Goal: Information Seeking & Learning: Learn about a topic

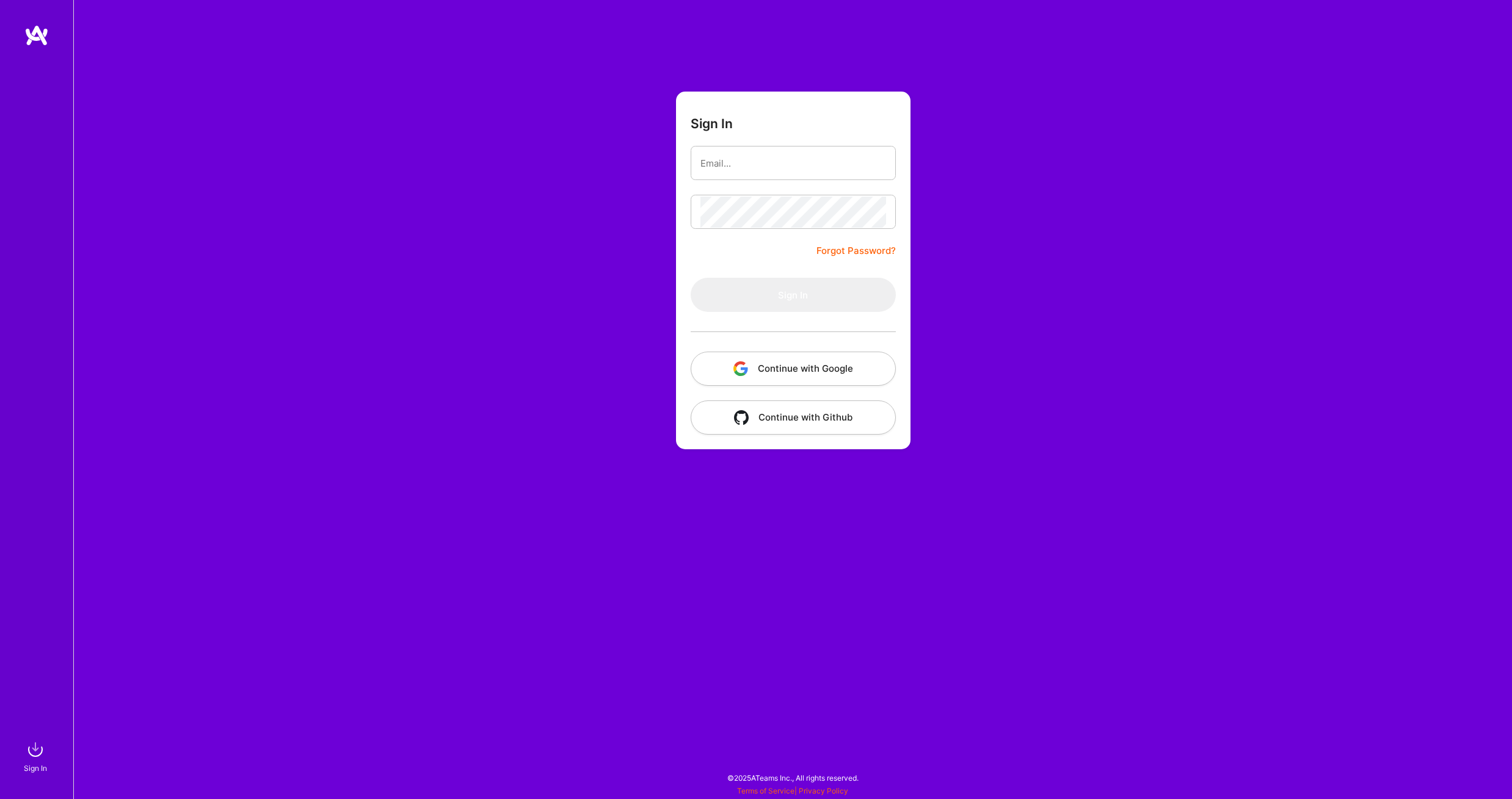
click at [828, 372] on button "Continue with Google" at bounding box center [793, 368] width 205 height 34
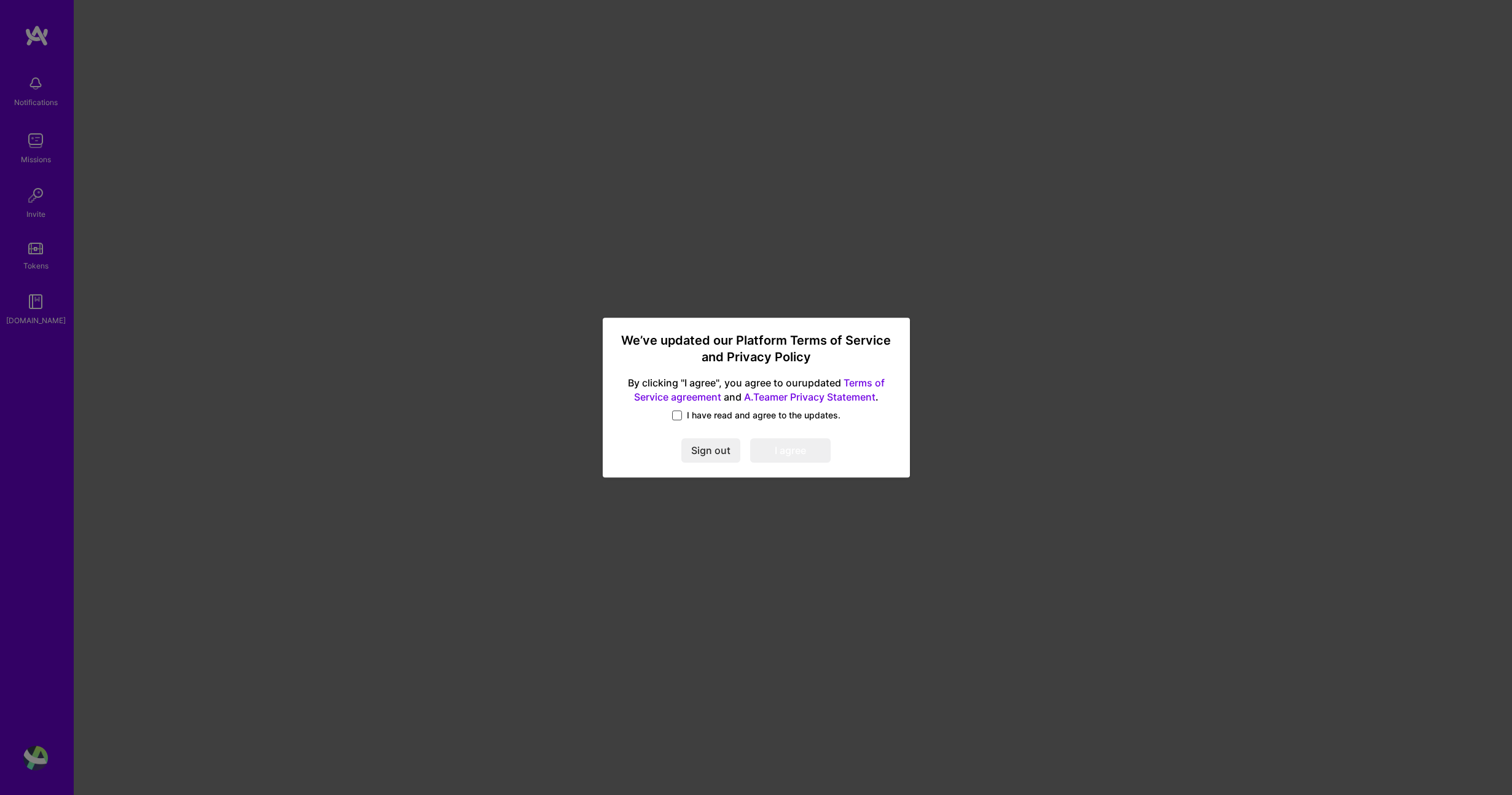
click at [675, 411] on span at bounding box center [676, 416] width 10 height 10
click at [0, 0] on input "I have read and agree to the updates." at bounding box center [0, 0] width 0 height 0
click at [776, 447] on button "I agree" at bounding box center [790, 450] width 81 height 25
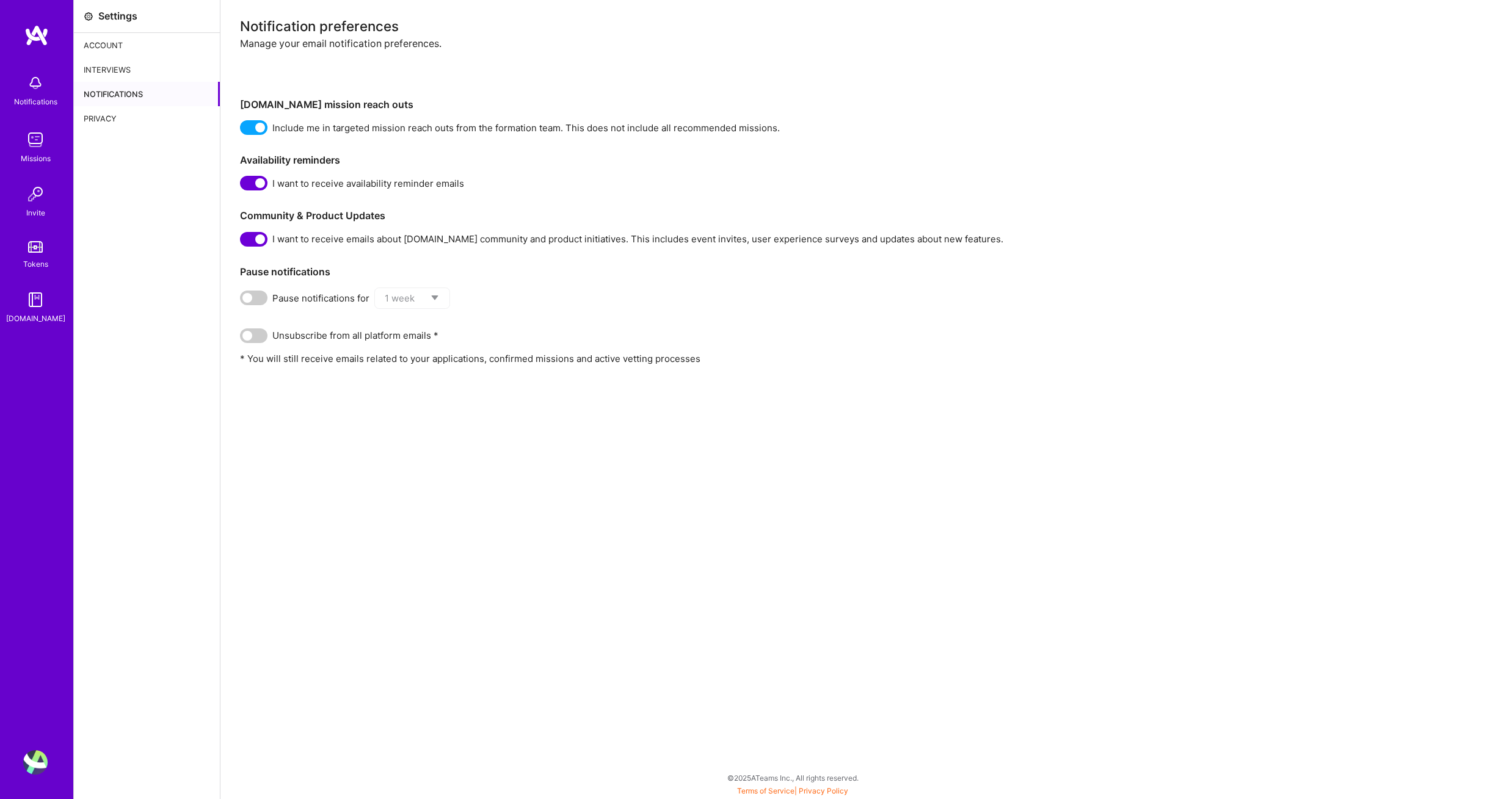
click at [38, 147] on img at bounding box center [35, 140] width 25 height 25
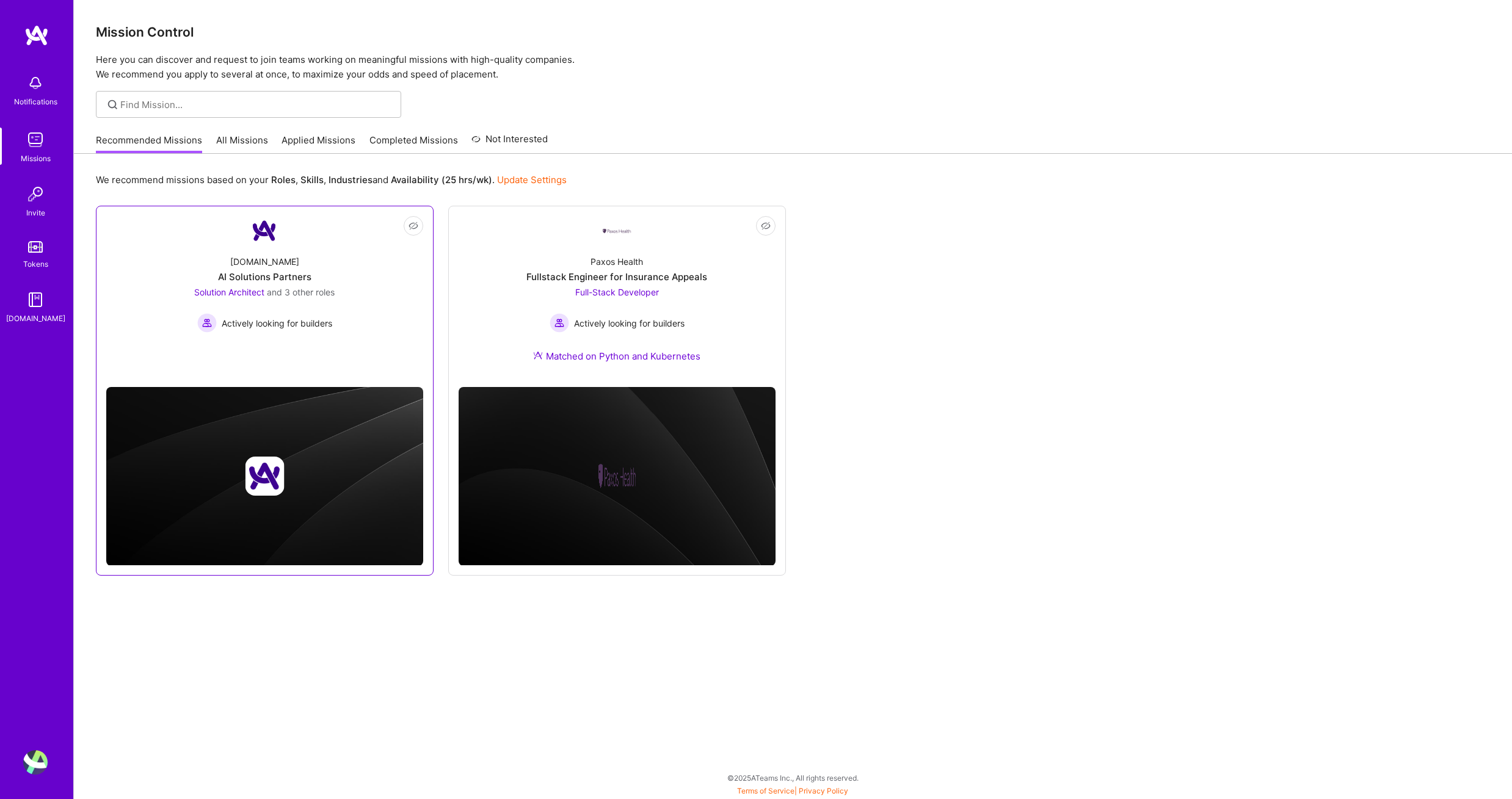
click at [314, 288] on span "and 3 other roles" at bounding box center [301, 291] width 68 height 10
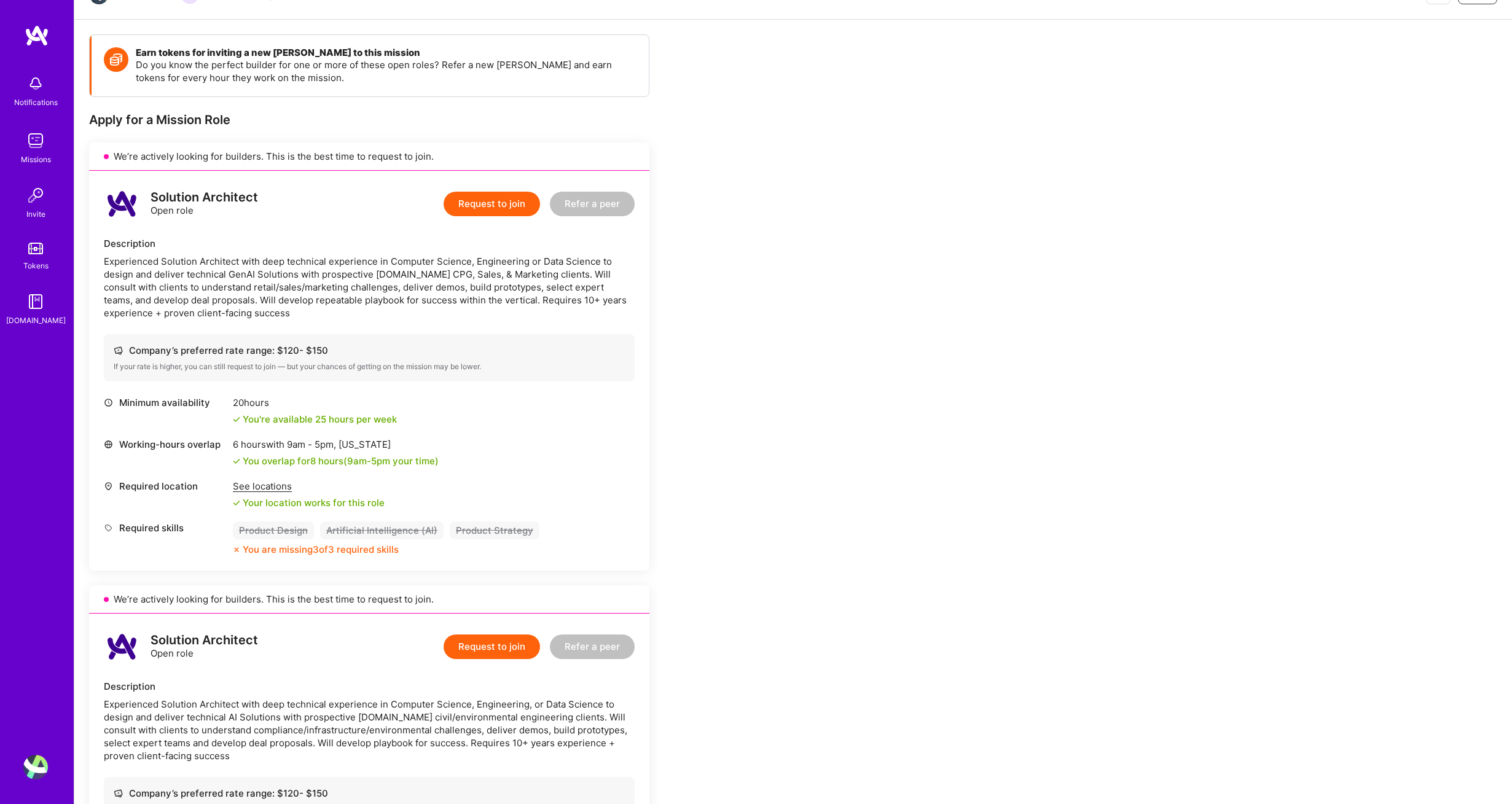
scroll to position [145, 0]
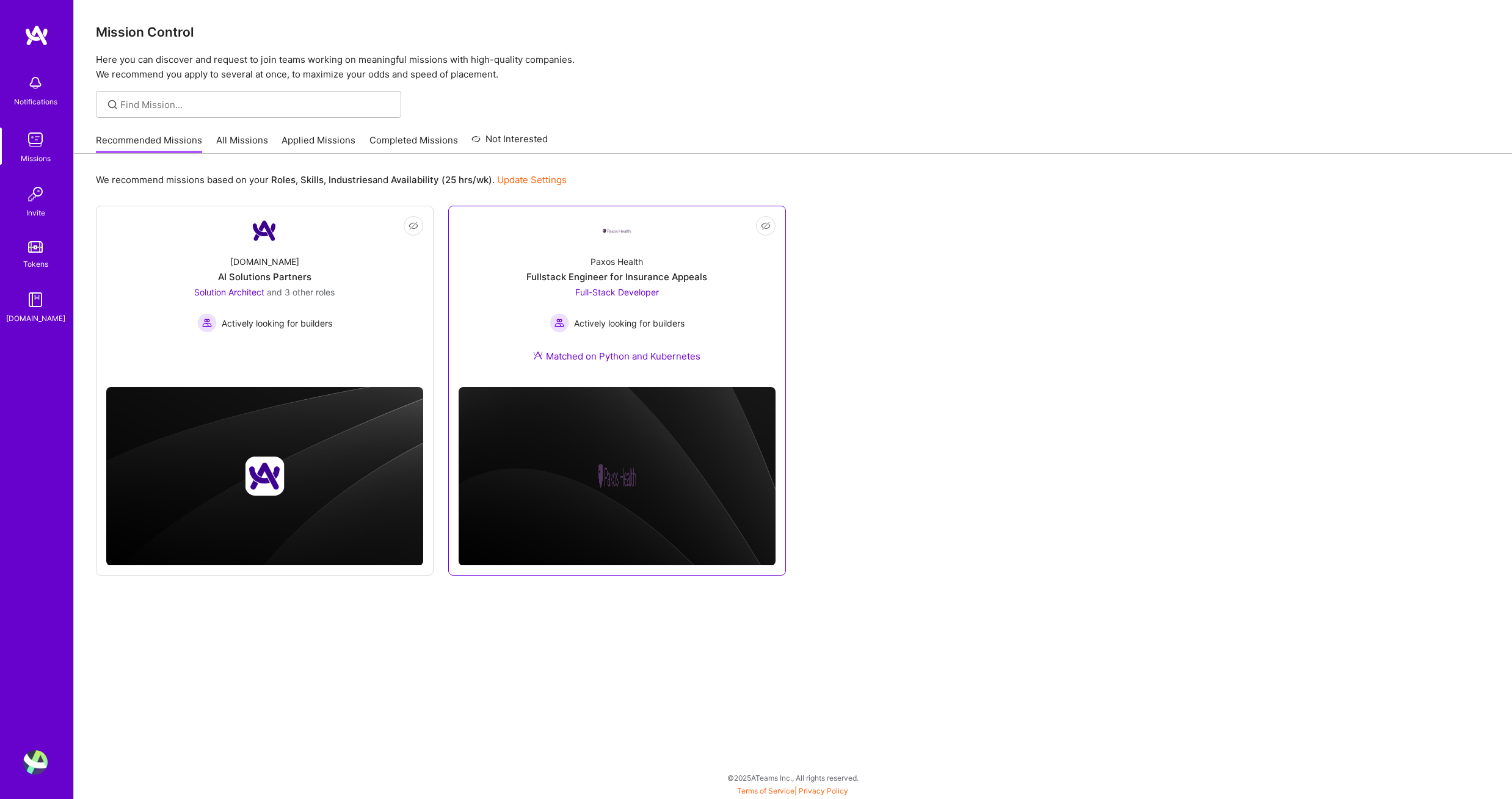
click at [622, 294] on span "Full-Stack Developer" at bounding box center [617, 291] width 84 height 10
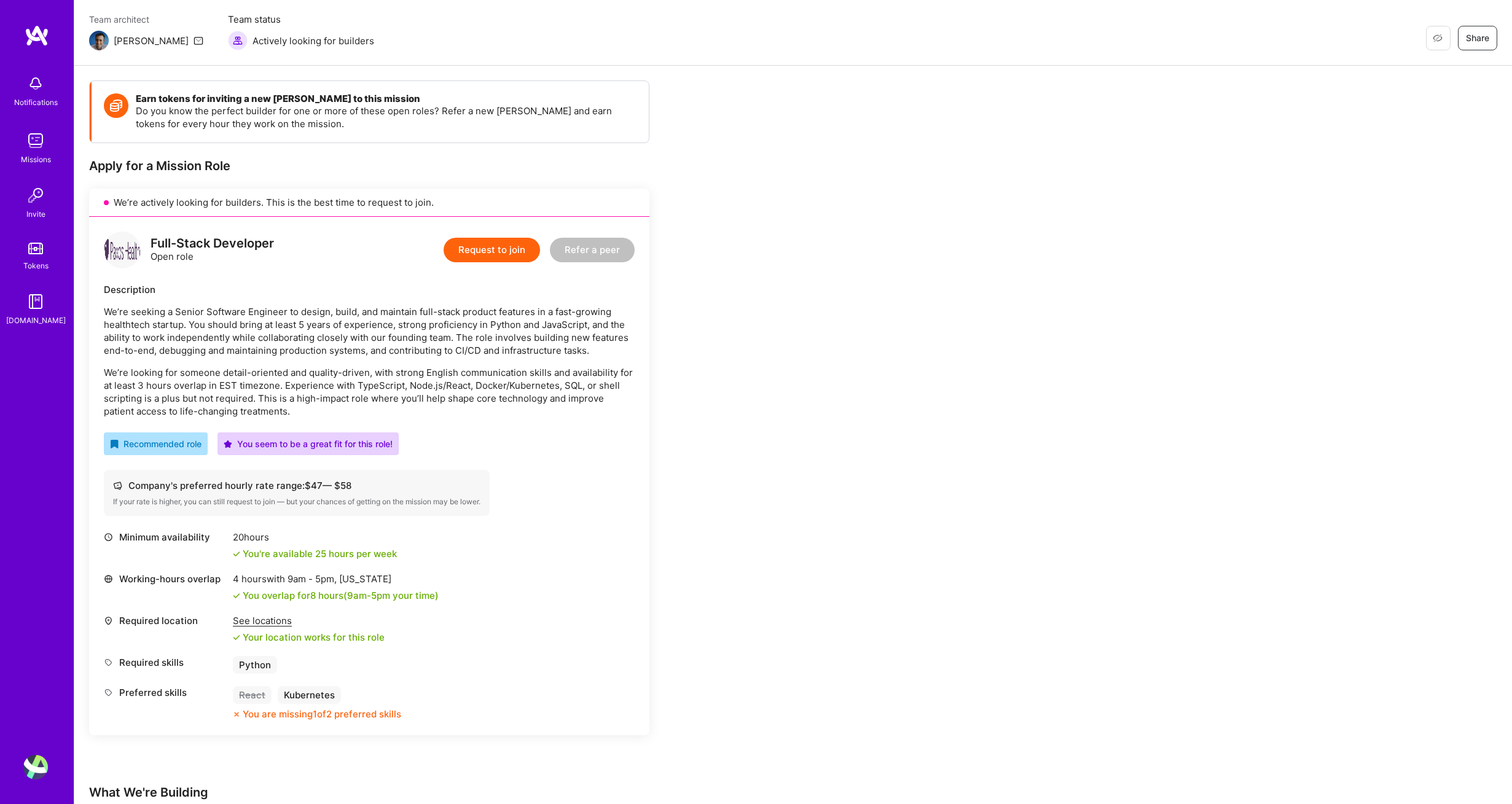
scroll to position [100, 0]
click at [626, 296] on div "Description We’re seeking a Senior Software Engineer to design, build, and main…" at bounding box center [369, 349] width 531 height 134
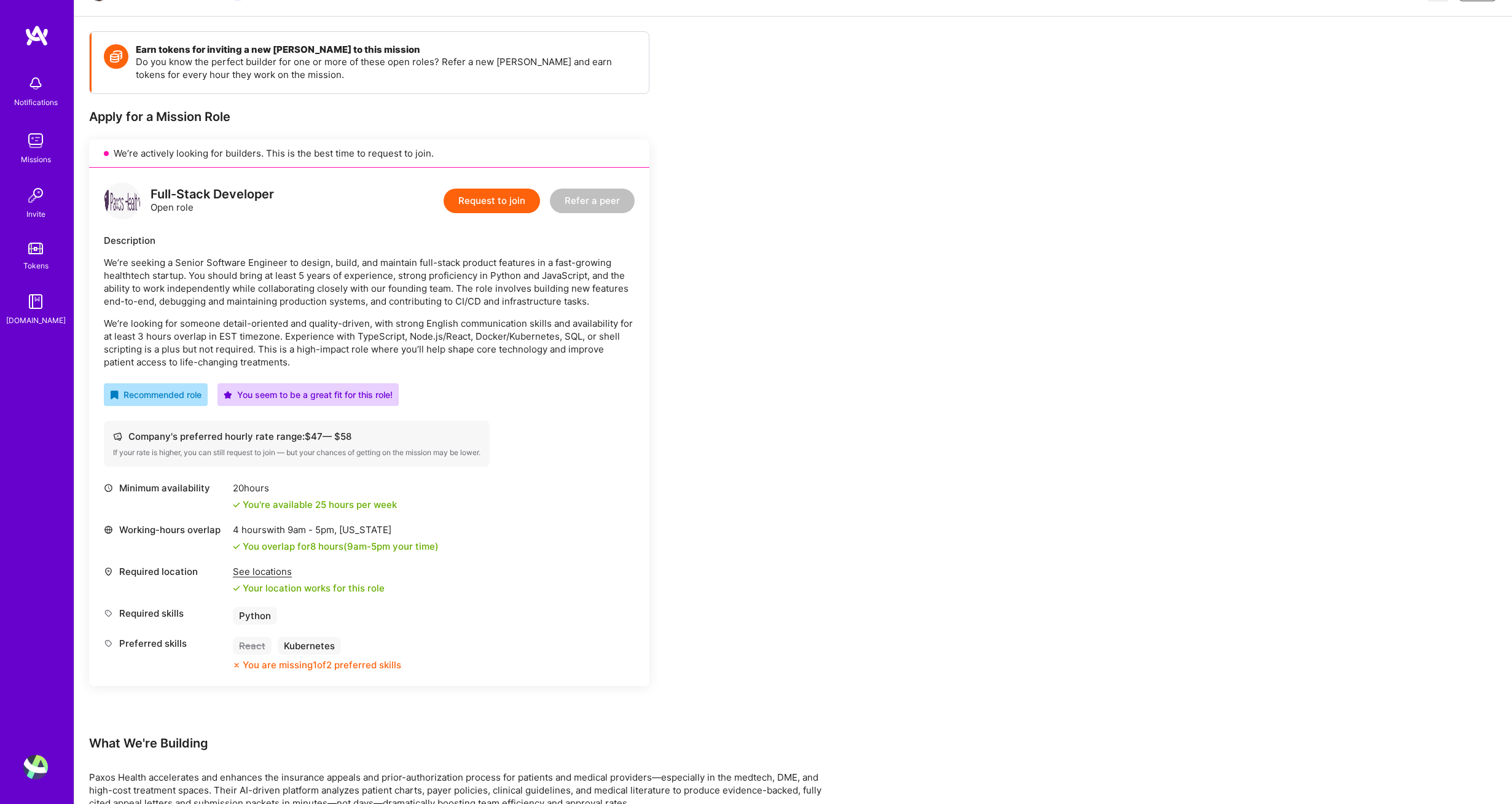
scroll to position [149, 0]
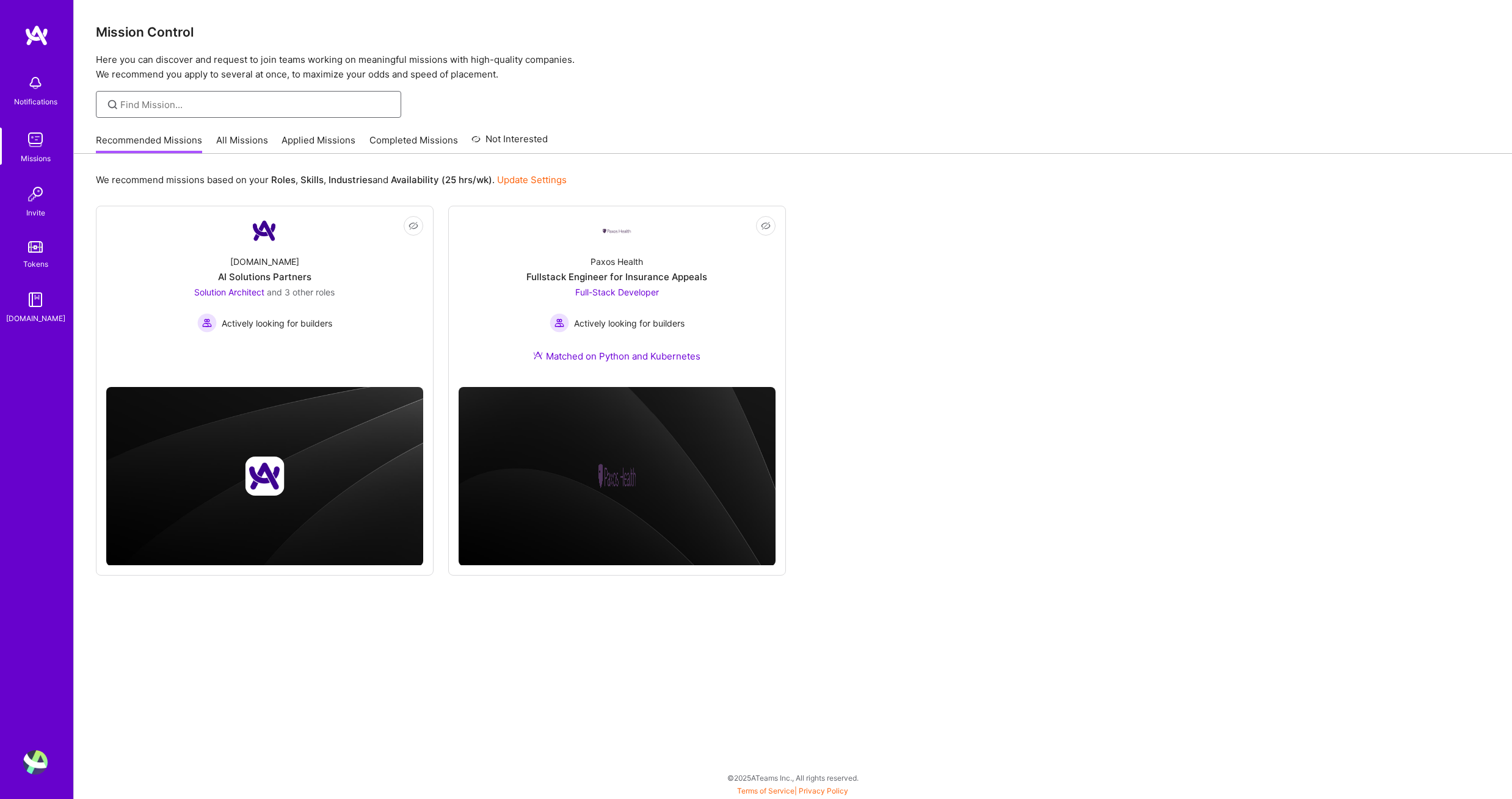
click at [237, 99] on input at bounding box center [257, 105] width 272 height 13
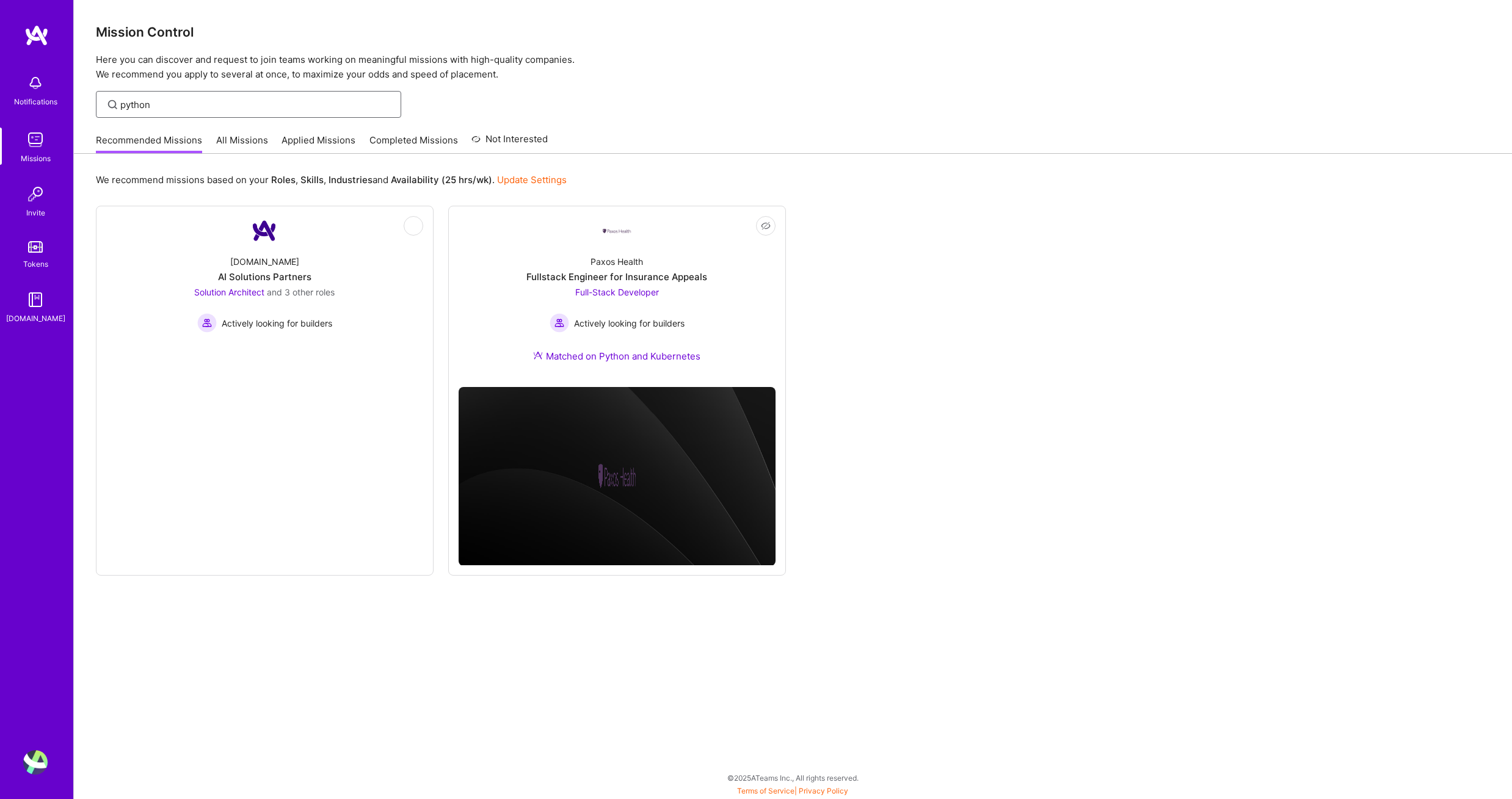
type input "python"
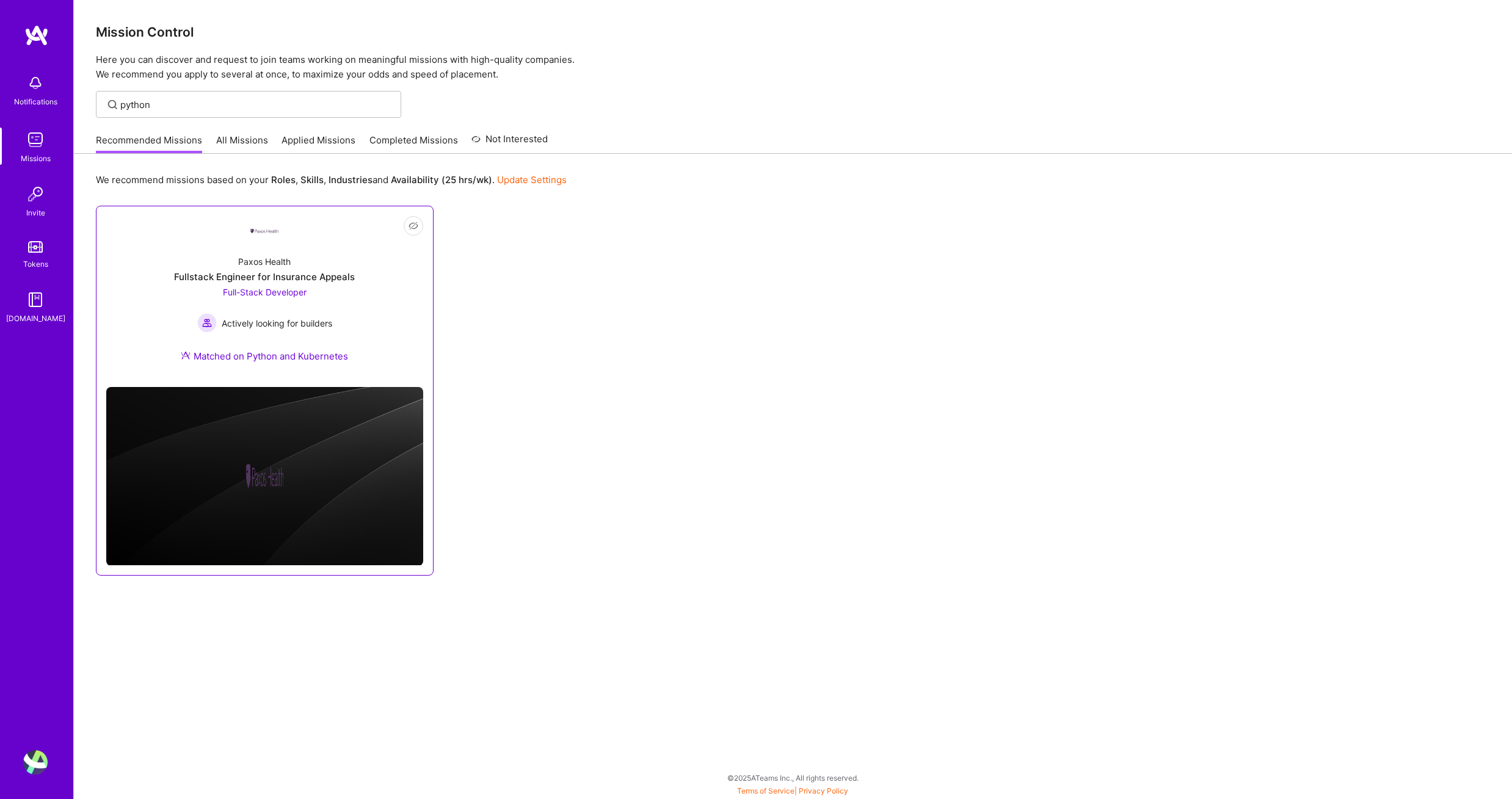
click at [291, 271] on div "Fullstack Engineer for Insurance Appeals" at bounding box center [264, 277] width 181 height 13
click at [245, 142] on link "All Missions" at bounding box center [242, 143] width 52 height 20
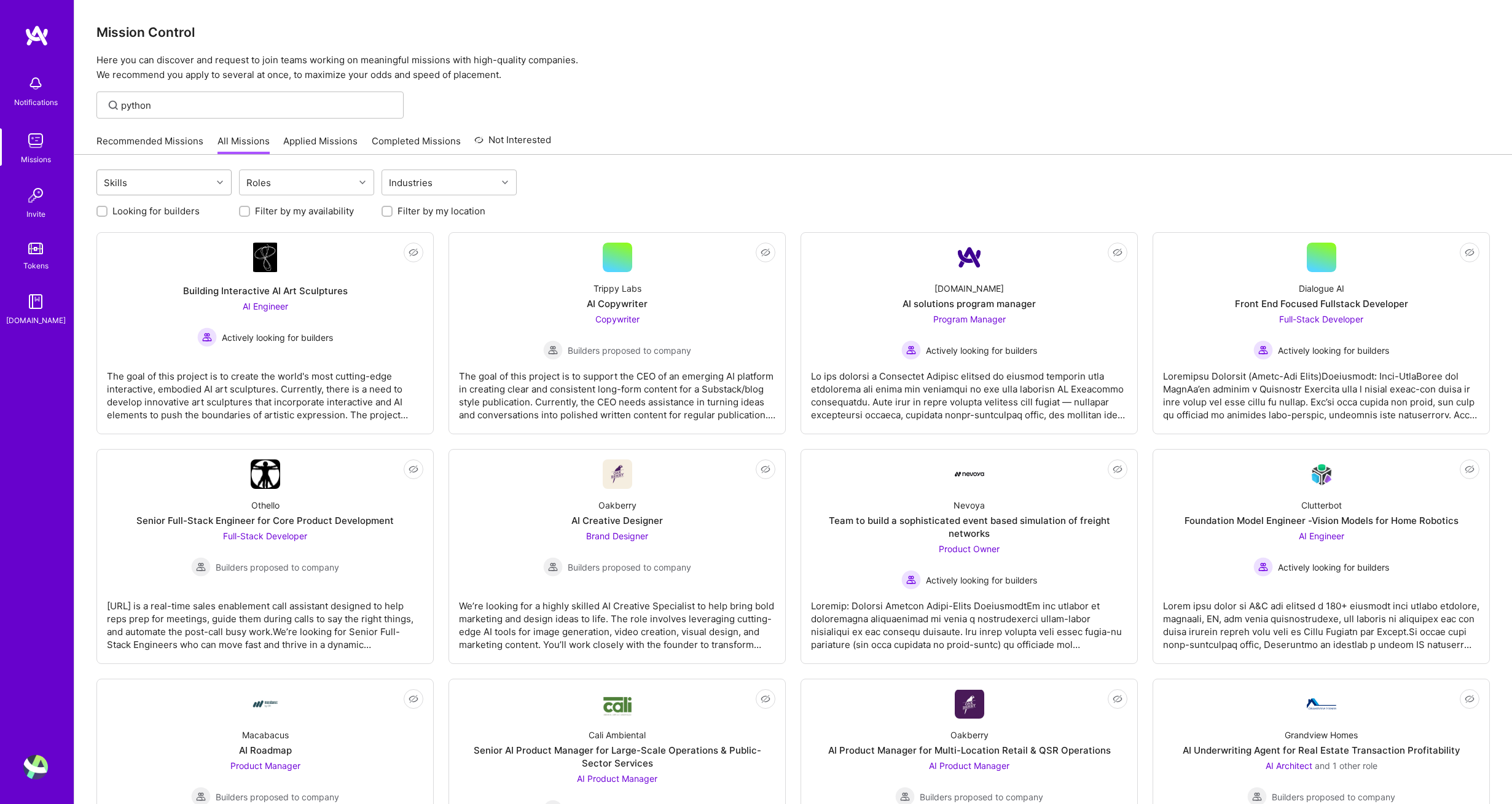
click at [166, 184] on div "Skills" at bounding box center [155, 182] width 115 height 25
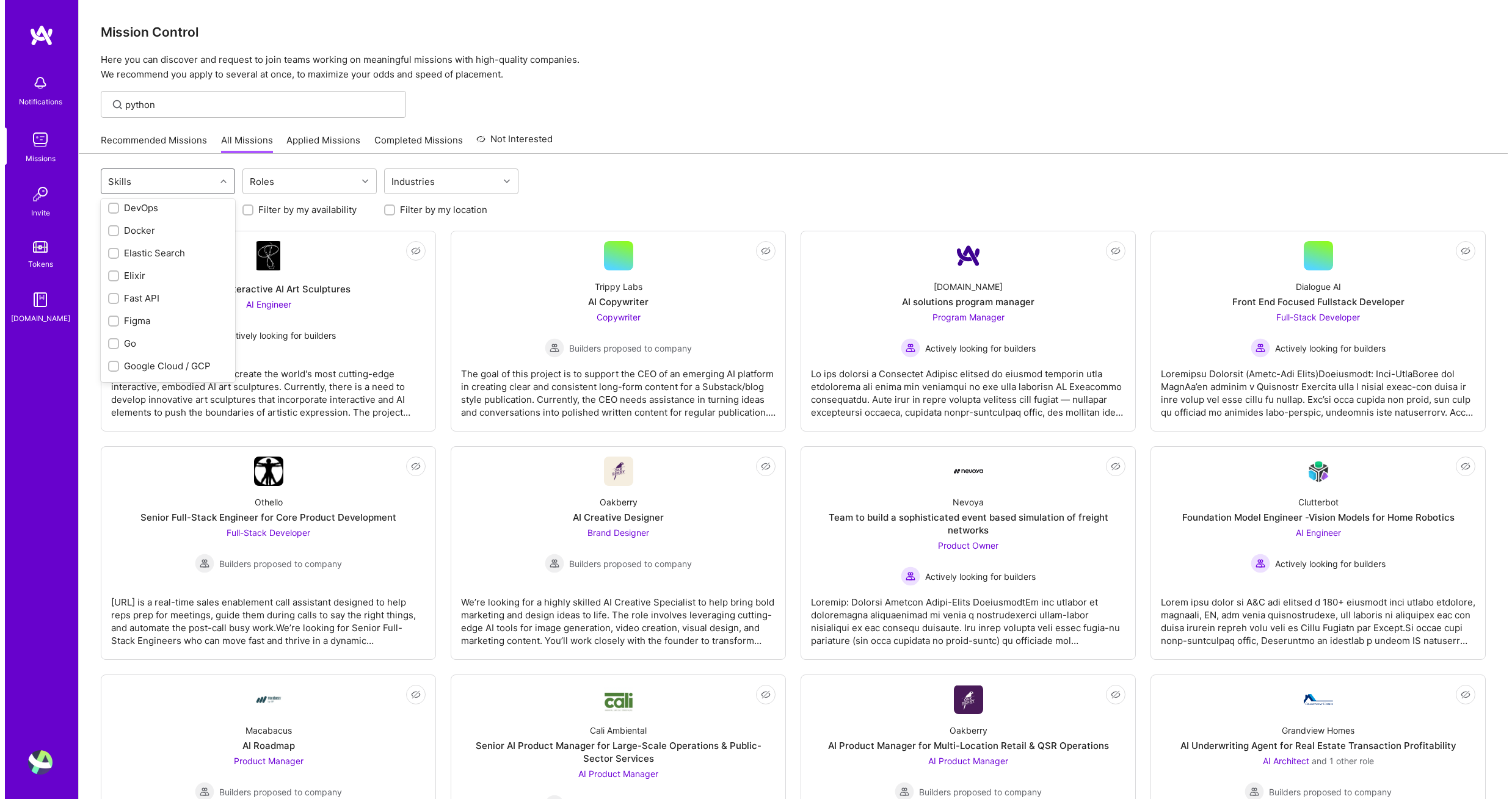
scroll to position [451, 0]
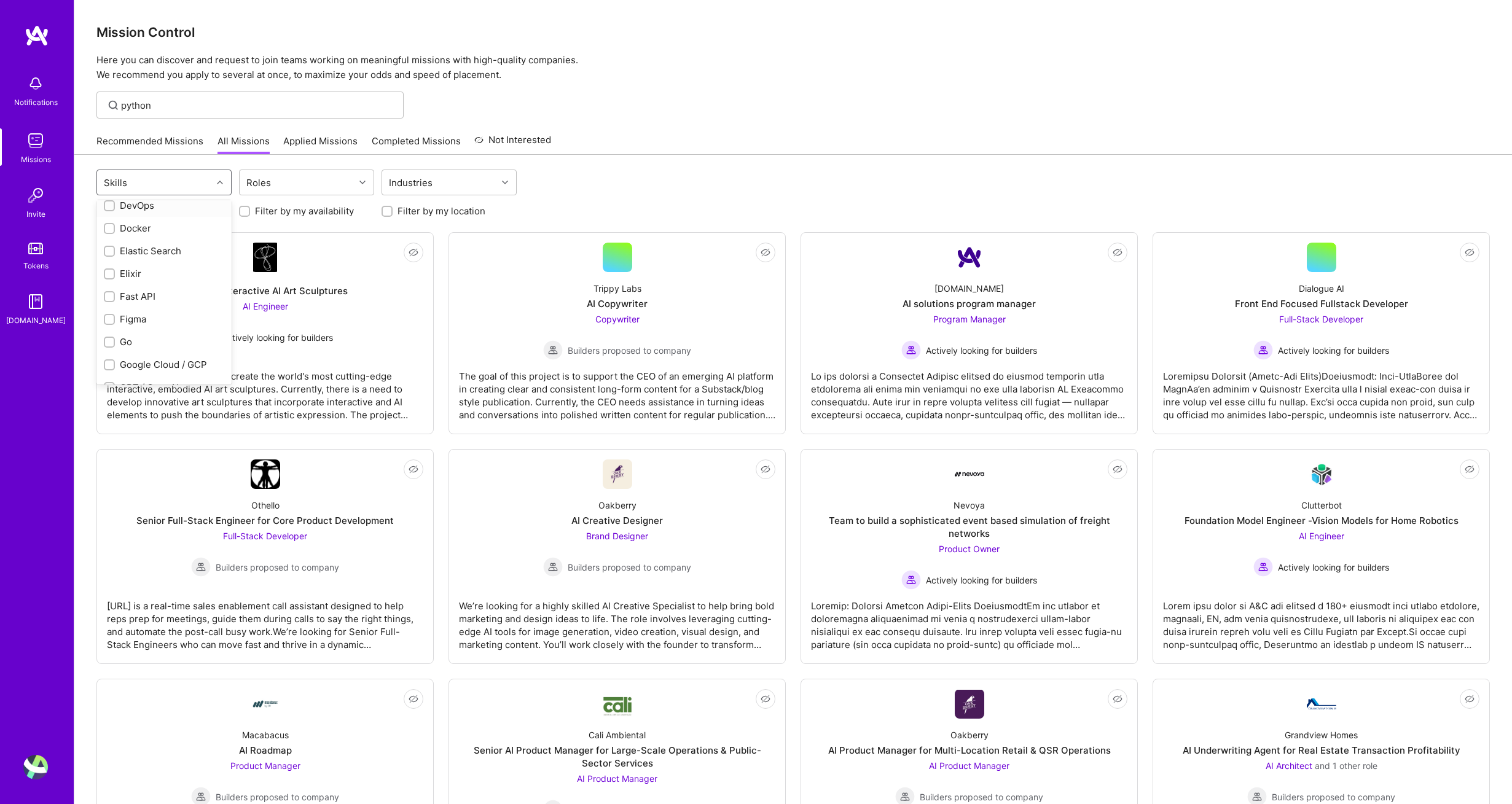
click at [113, 205] on input "checkbox" at bounding box center [110, 205] width 8 height 8
checkbox input "true"
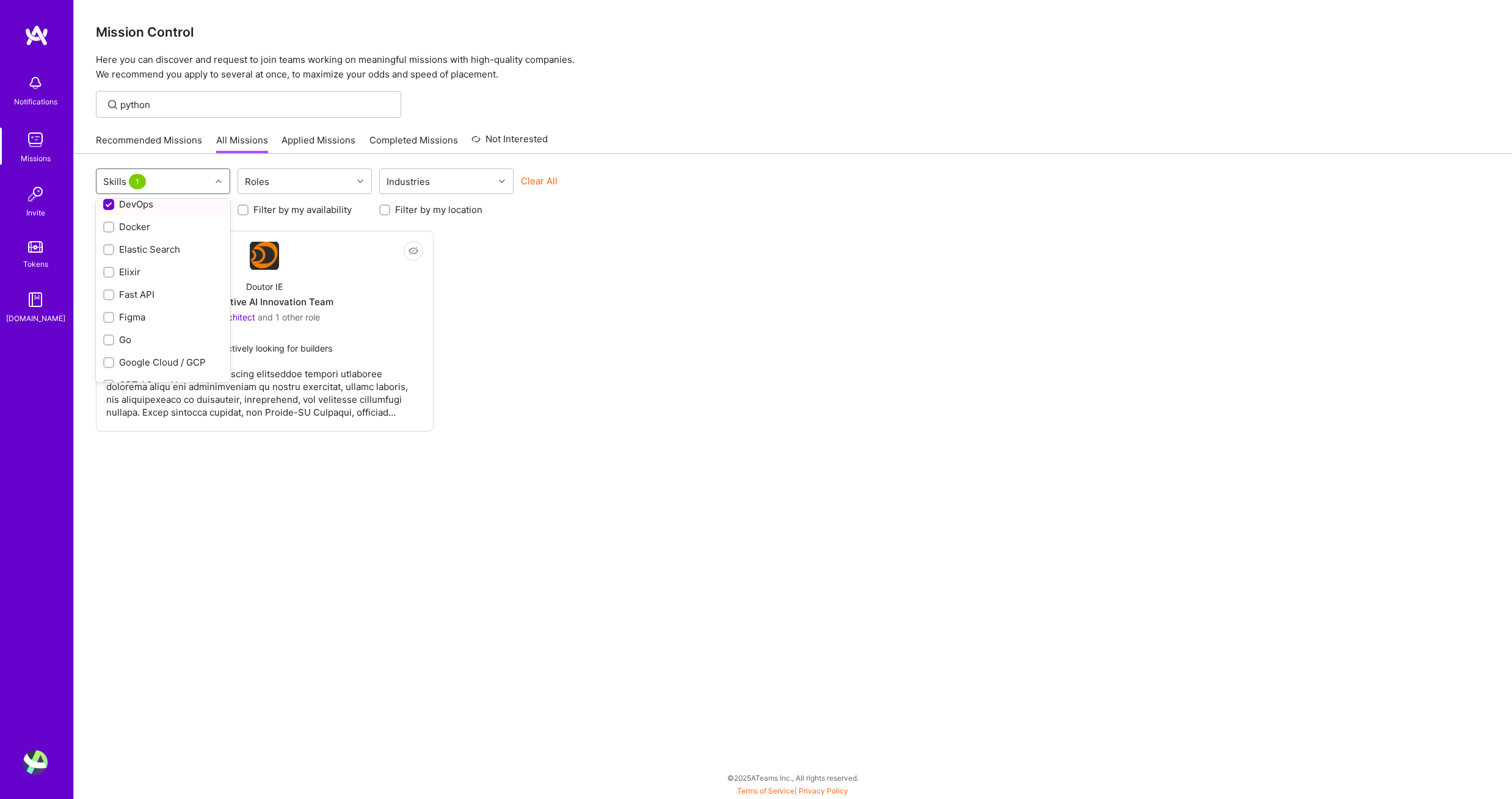
scroll to position [450, 0]
click at [109, 230] on input "checkbox" at bounding box center [109, 228] width 8 height 8
checkbox input "true"
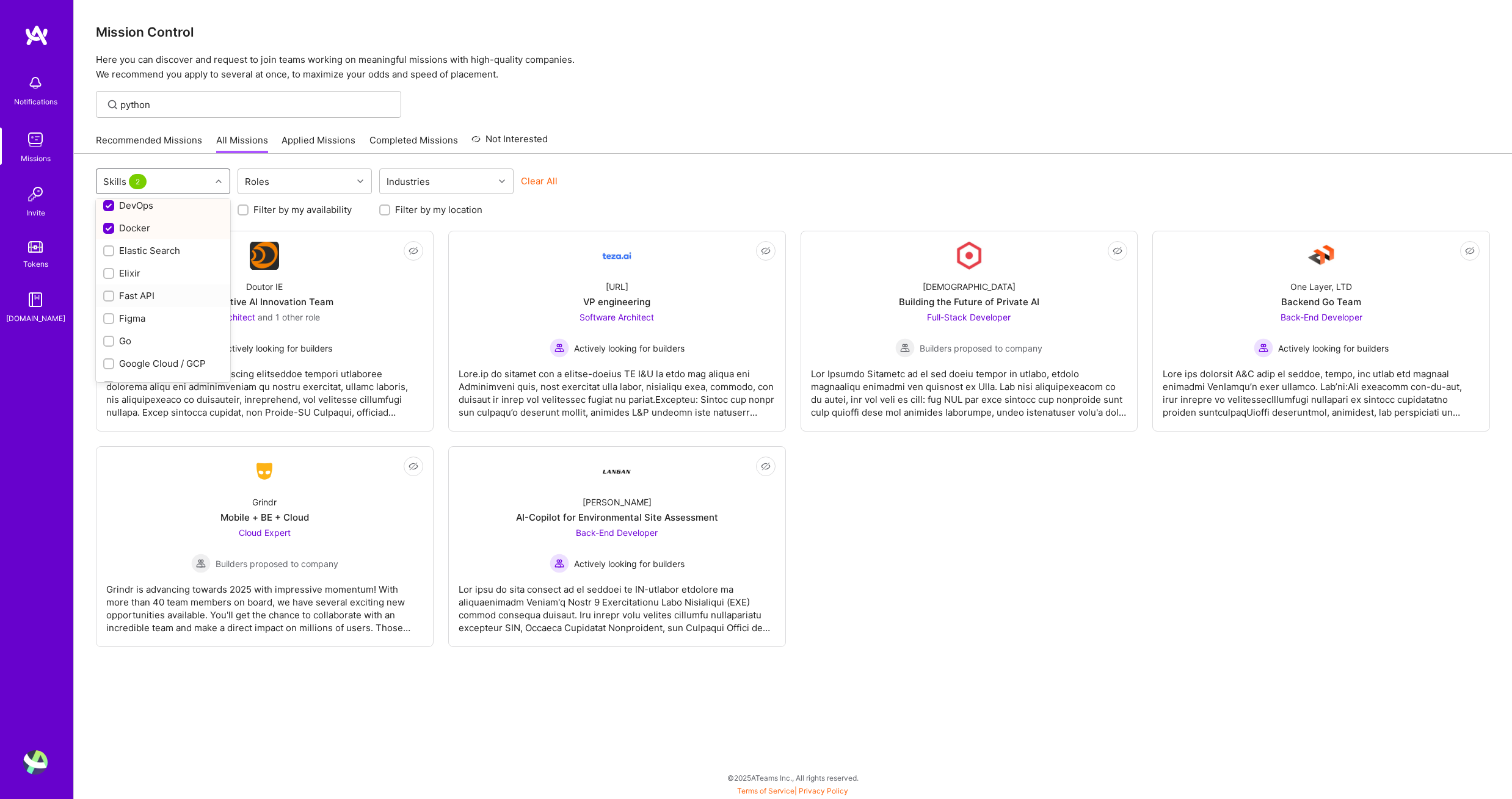
click at [109, 295] on input "checkbox" at bounding box center [109, 296] width 8 height 8
checkbox input "true"
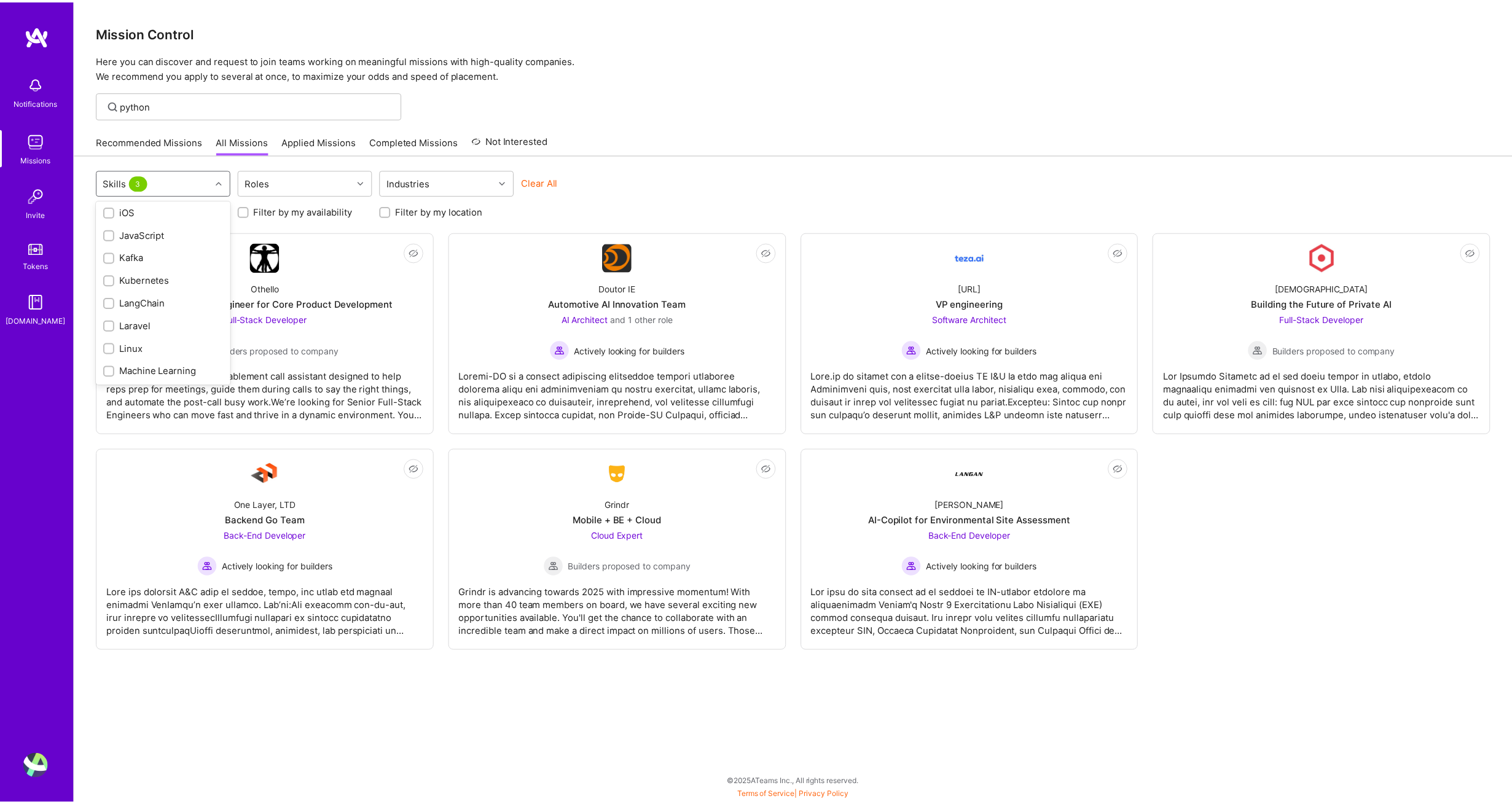
scroll to position [658, 0]
click at [107, 277] on input "checkbox" at bounding box center [110, 274] width 8 height 8
checkbox input "true"
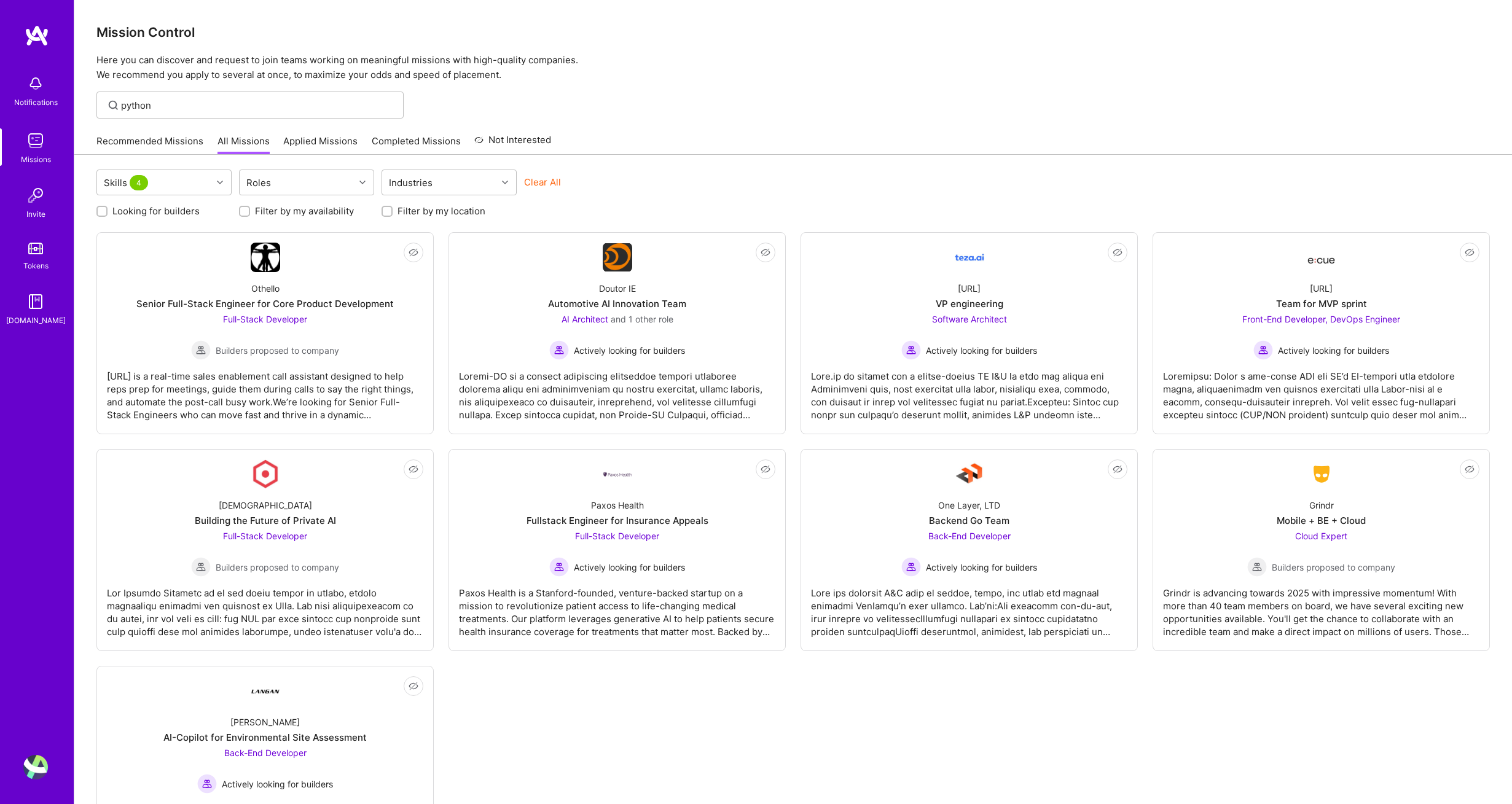
click at [577, 98] on div "python" at bounding box center [793, 105] width 1438 height 27
click at [340, 186] on div "Roles" at bounding box center [297, 182] width 115 height 25
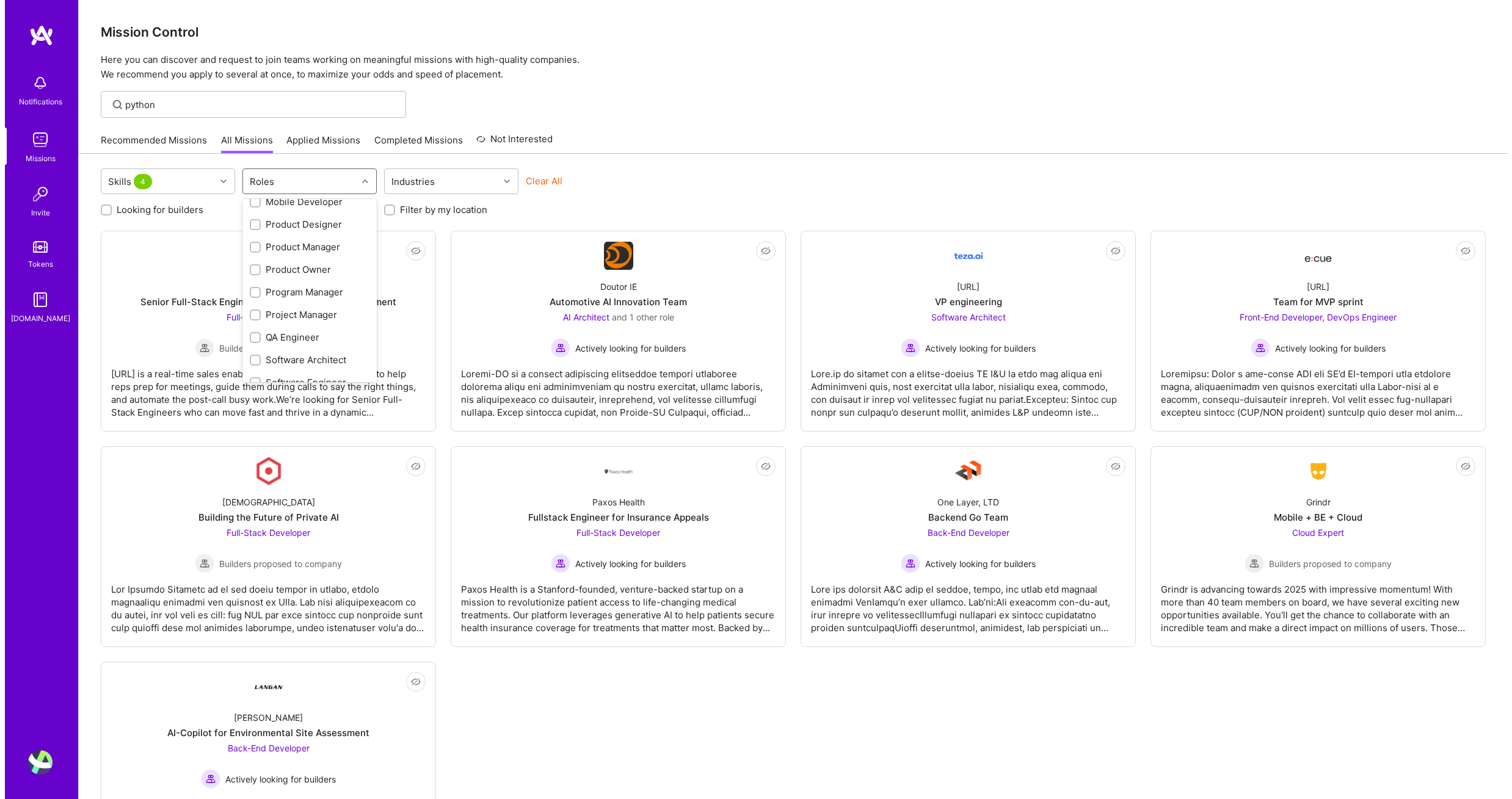
scroll to position [0, 0]
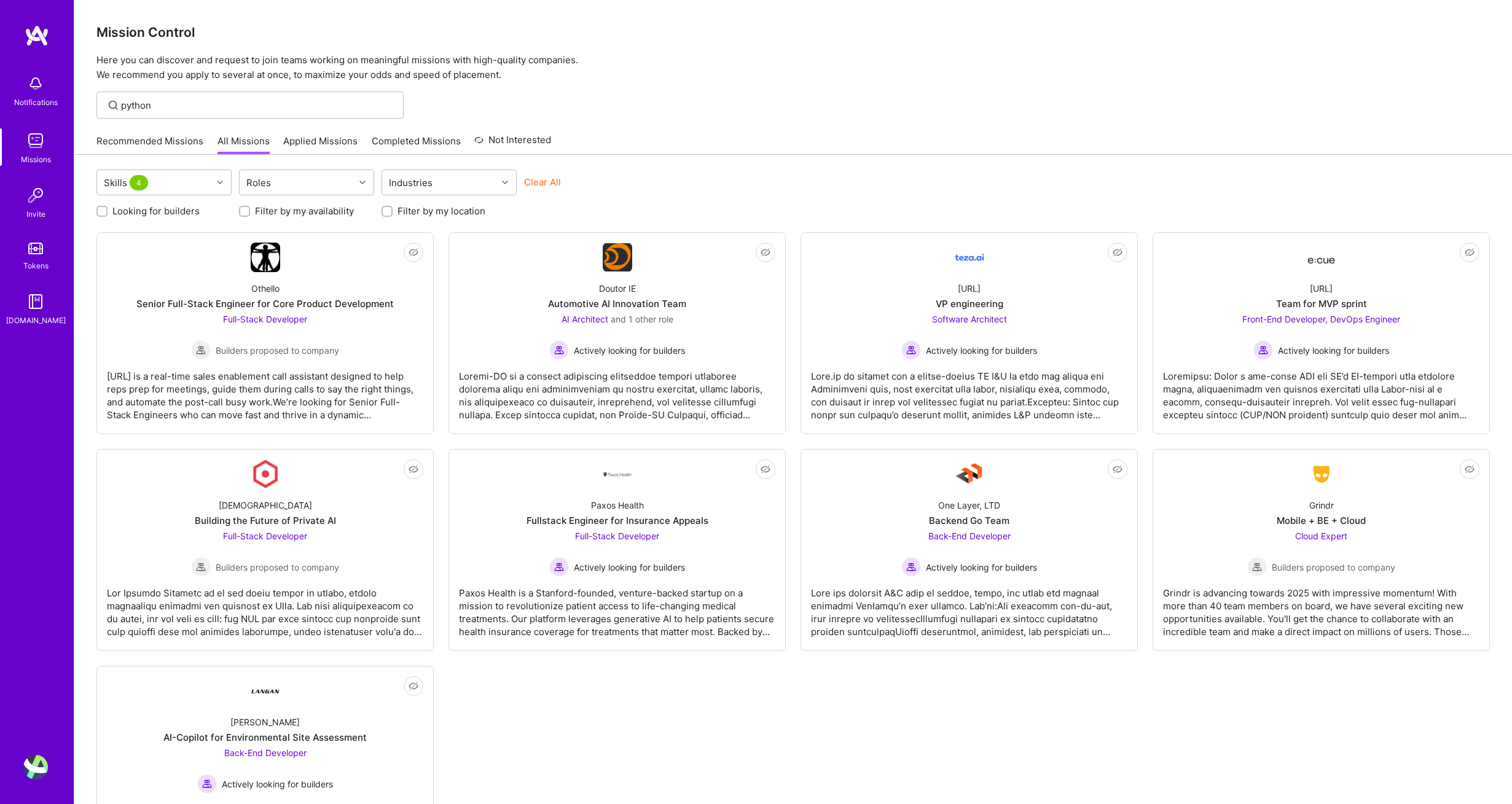
click at [738, 124] on div "Mission Control Here you can discover and request to join teams working on mean…" at bounding box center [793, 449] width 1438 height 897
click at [143, 211] on label "Looking for builders" at bounding box center [156, 211] width 87 height 13
click at [107, 211] on input "Looking for builders" at bounding box center [103, 211] width 8 height 8
checkbox input "true"
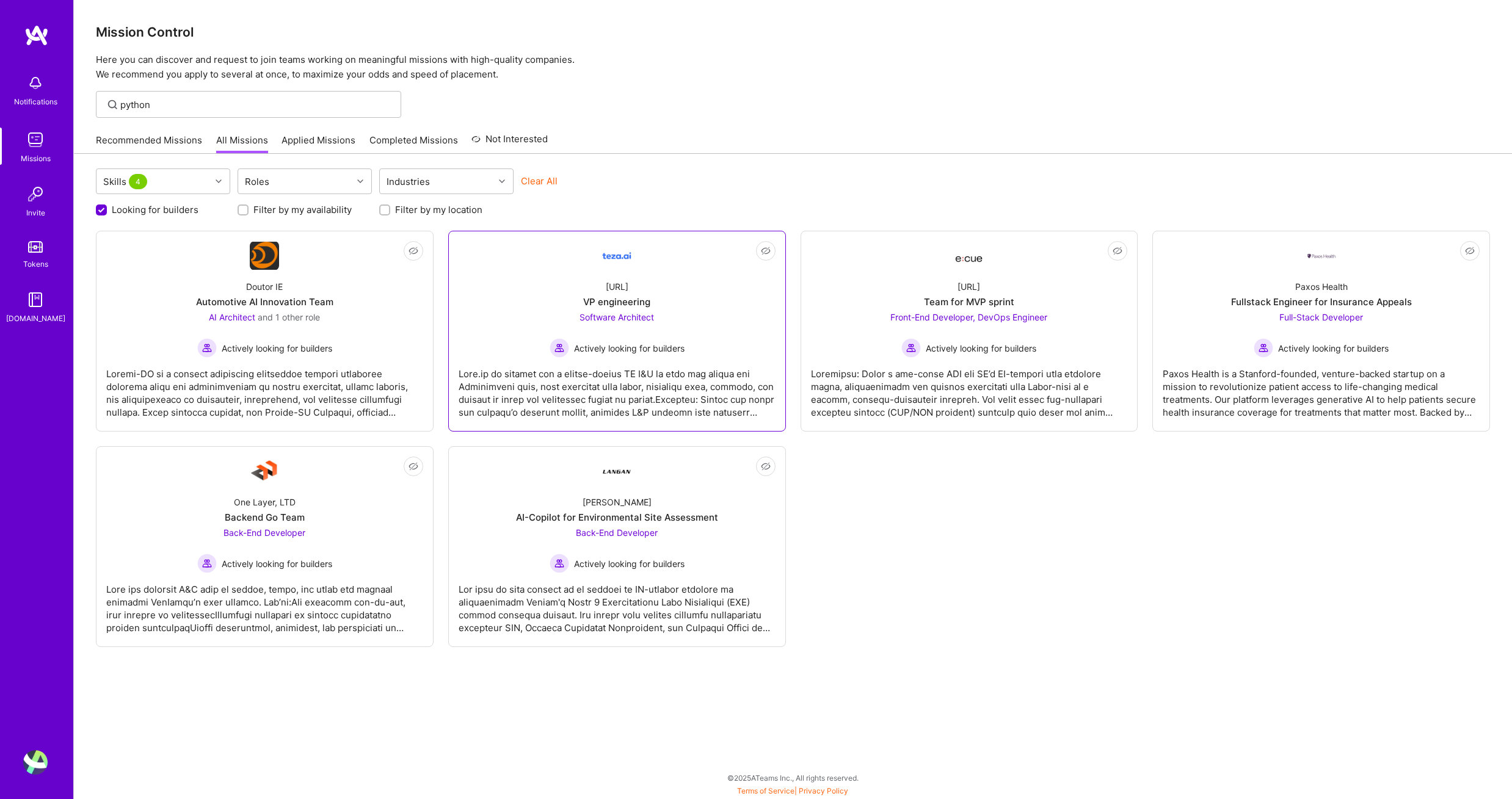
click at [643, 398] on div at bounding box center [617, 388] width 317 height 61
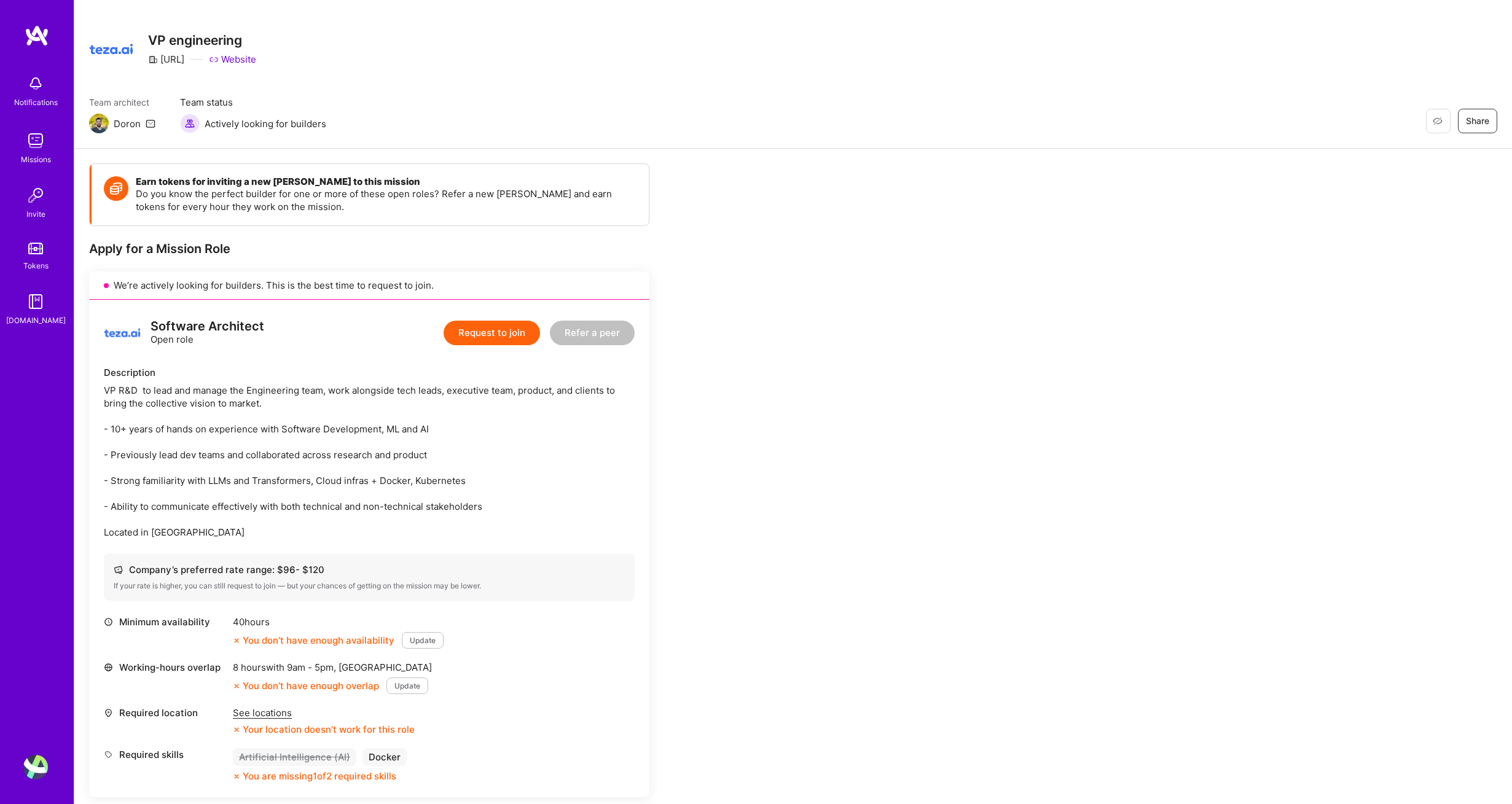
scroll to position [17, 0]
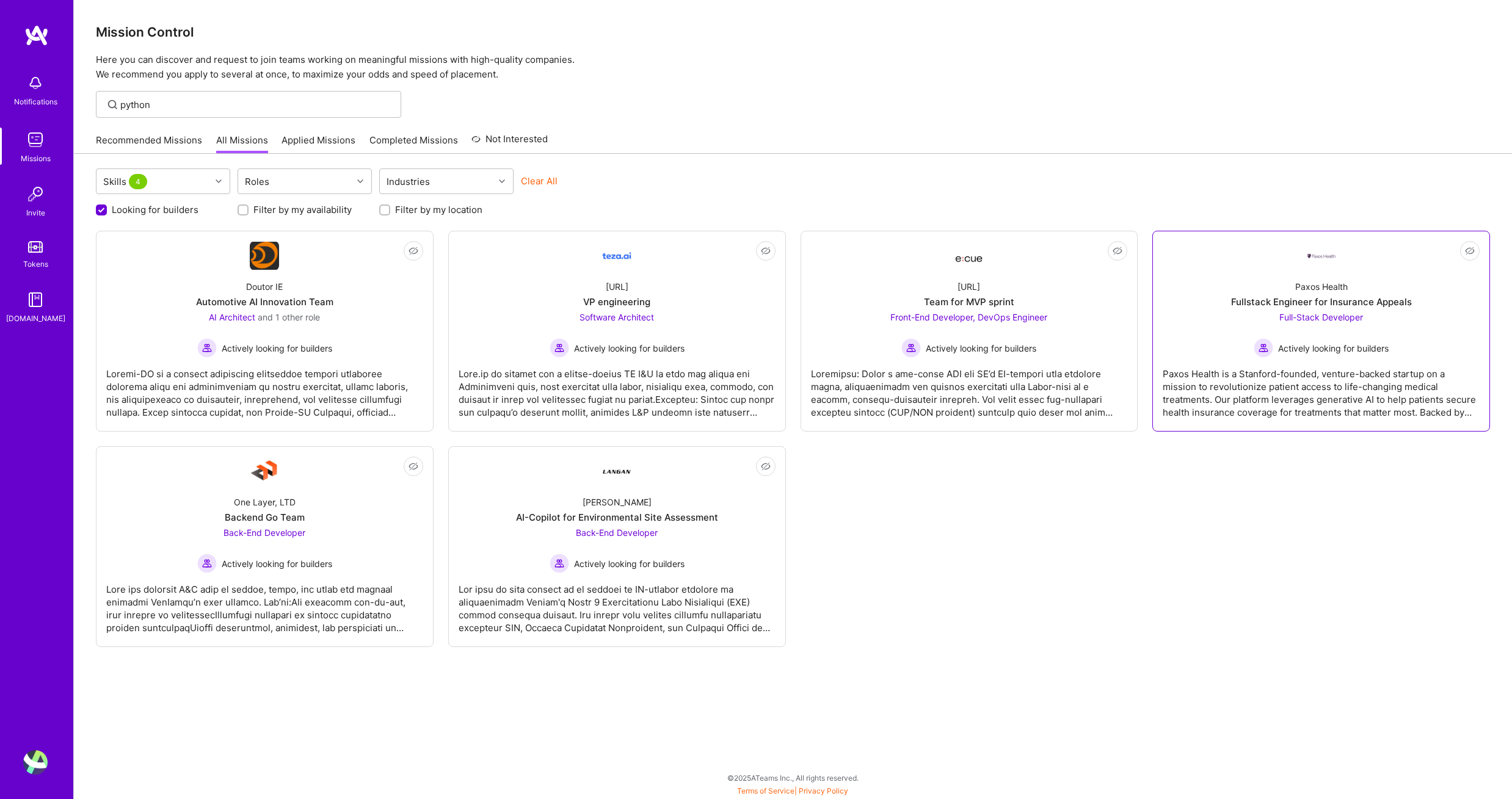
click at [1306, 395] on div "Paxos Health is a Stanford-founded, venture-backed startup on a mission to revo…" at bounding box center [1321, 388] width 317 height 61
click at [272, 585] on div at bounding box center [265, 604] width 317 height 61
